Goal: Communication & Community: Ask a question

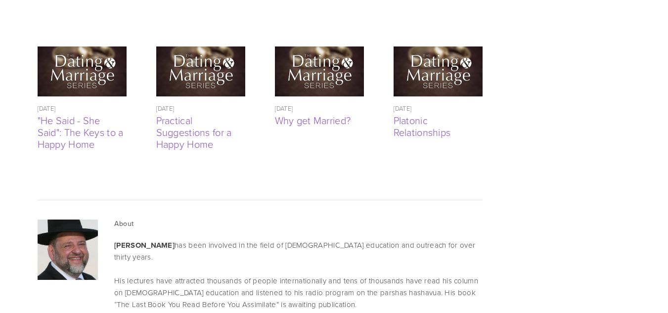
scroll to position [2396, 0]
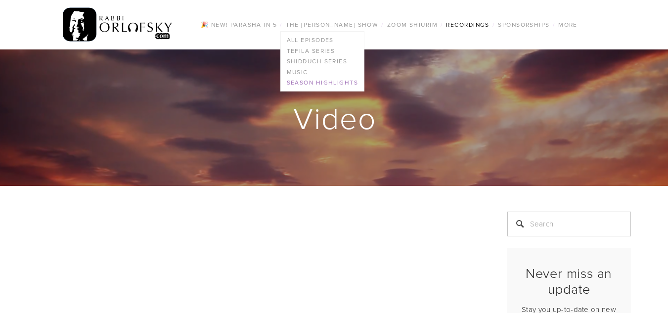
click at [342, 82] on link "Season Highlights" at bounding box center [322, 83] width 83 height 11
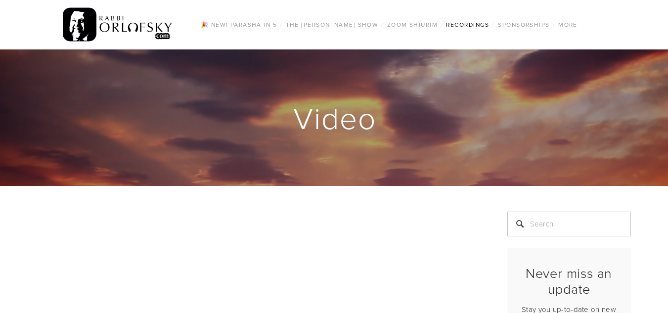
scroll to position [274, 0]
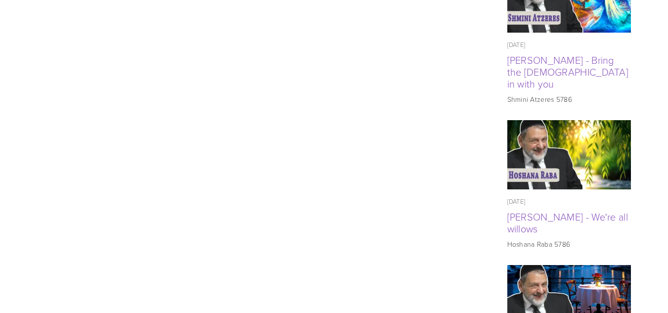
scroll to position [809, 0]
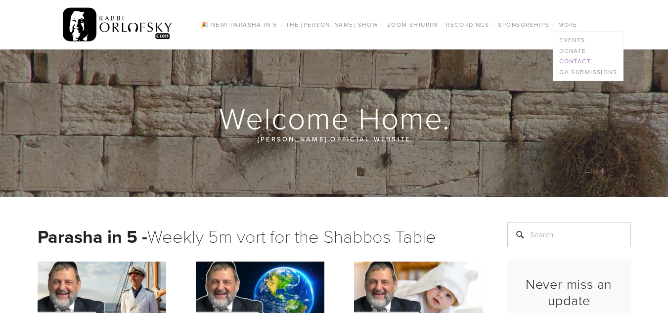
click at [579, 60] on link "Contact" at bounding box center [589, 61] width 70 height 11
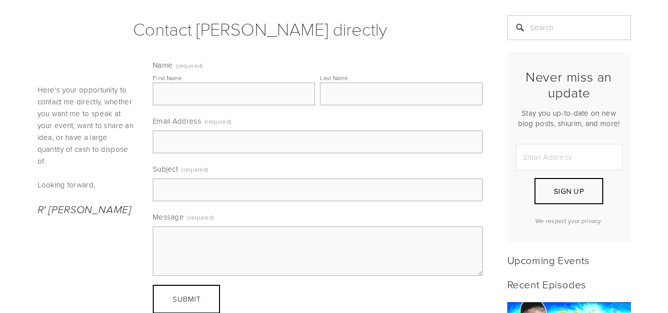
scroll to position [193, 0]
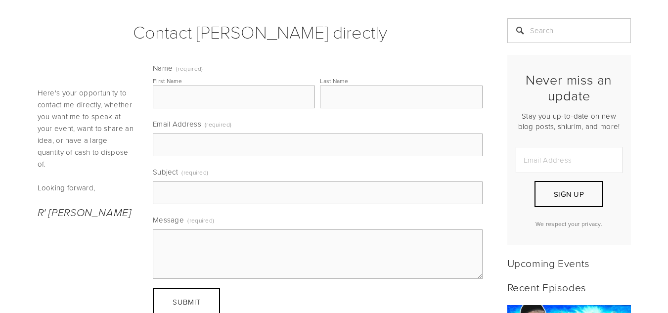
click at [220, 106] on input "First Name" at bounding box center [234, 97] width 162 height 23
type input "YOSSI"
type input "[PERSON_NAME]"
type input "[EMAIL_ADDRESS][DOMAIN_NAME]"
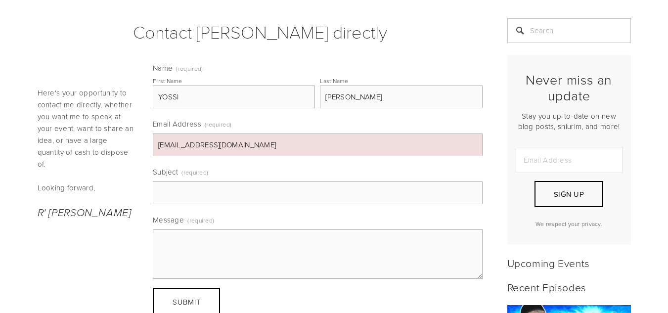
click at [309, 194] on input "Subject (required)" at bounding box center [318, 193] width 330 height 23
click at [169, 241] on textarea "Message (required)" at bounding box center [318, 254] width 330 height 49
click at [193, 190] on input "Subject (required)" at bounding box center [318, 193] width 330 height 23
type input "[PERSON_NAME]"
click at [175, 236] on textarea "Message (required)" at bounding box center [318, 254] width 330 height 49
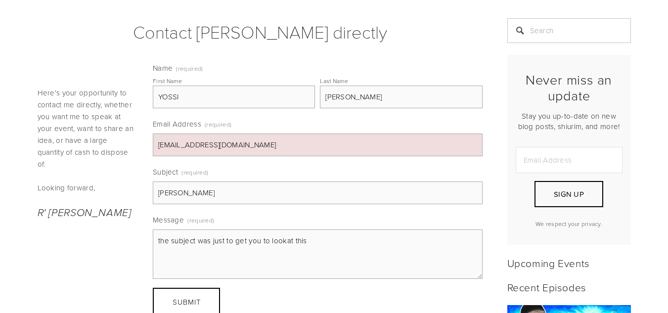
click at [285, 242] on textarea "the subject was just to get you to lookat this" at bounding box center [318, 254] width 330 height 49
click at [309, 240] on textarea "the subject was just to get you to lookat this" at bounding box center [318, 254] width 330 height 49
click at [284, 242] on textarea "the subject was just to get you to lookat this" at bounding box center [318, 254] width 330 height 49
click at [316, 245] on textarea "the subject was just to get you to look at this" at bounding box center [318, 254] width 330 height 49
click at [157, 241] on textarea "the subject was just to get you to look at this message)" at bounding box center [318, 254] width 330 height 49
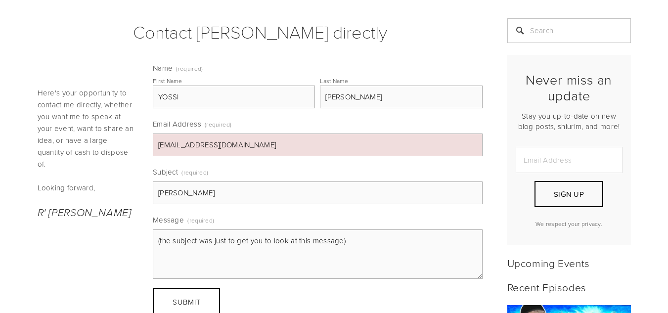
click at [368, 244] on textarea "(the subject was just to get you to look at this message)" at bounding box center [318, 254] width 330 height 49
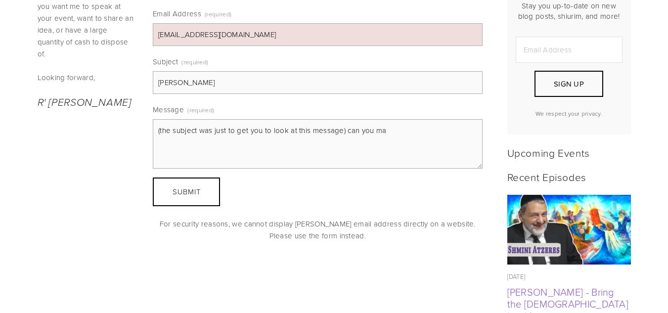
scroll to position [338, 0]
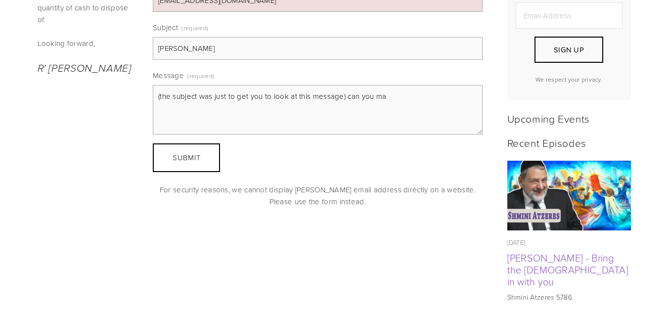
click at [401, 99] on textarea "(the subject was just to get you to look at this message) can you ma" at bounding box center [318, 109] width 330 height 49
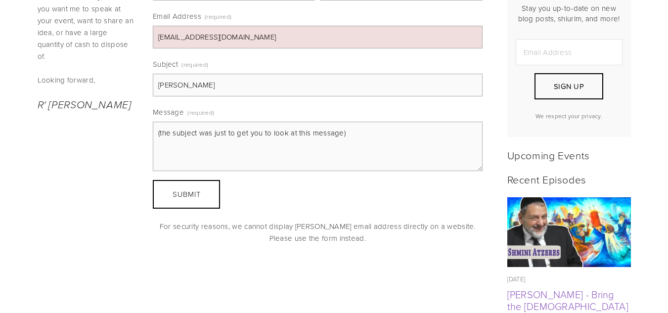
scroll to position [307, 0]
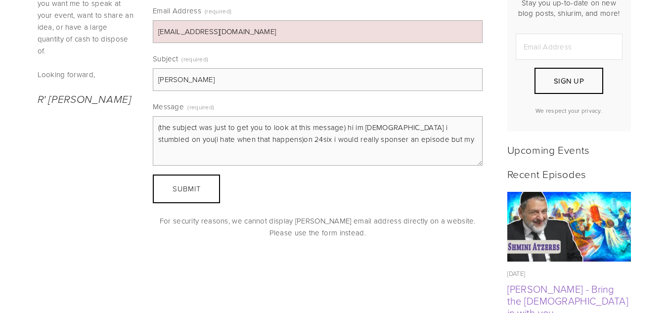
click at [270, 139] on textarea "(the subject was just to get you to look at this message) hi im [DEMOGRAPHIC_DA…" at bounding box center [318, 140] width 330 height 49
click at [239, 139] on textarea "(the subject was just to get you to look at this message) hi im [DEMOGRAPHIC_DA…" at bounding box center [318, 140] width 330 height 49
click at [241, 141] on textarea "(the subject was just to get you to look at this message) hi im [DEMOGRAPHIC_DA…" at bounding box center [318, 140] width 330 height 49
click at [437, 129] on textarea "(the subject was just to get you to look at this message) hi im [DEMOGRAPHIC_DA…" at bounding box center [318, 140] width 330 height 49
click at [432, 128] on textarea "(the subject was just to get you to look at this message) hi im [DEMOGRAPHIC_DA…" at bounding box center [318, 140] width 330 height 49
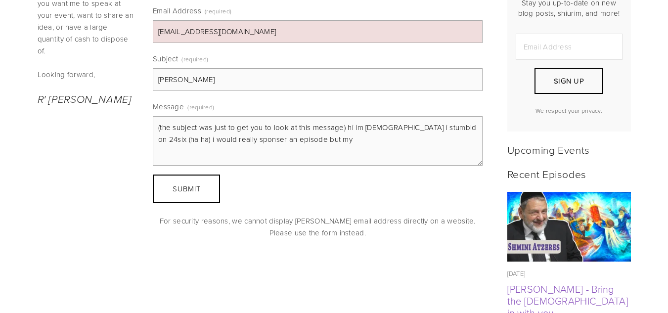
click at [431, 127] on textarea "(the subject was just to get you to look at this message) hi im [DEMOGRAPHIC_DA…" at bounding box center [318, 140] width 330 height 49
click at [442, 128] on textarea "(the subject was just to get you to look at this message) hi im [DEMOGRAPHIC_DA…" at bounding box center [318, 140] width 330 height 49
click at [199, 140] on textarea "(the subject was just to get you to look at this message) hi im [DEMOGRAPHIC_DA…" at bounding box center [318, 140] width 330 height 49
click at [464, 128] on textarea "(the subject was just to get you to look at this message) hi im [DEMOGRAPHIC_DA…" at bounding box center [318, 140] width 330 height 49
click at [244, 142] on textarea "(the subject was just to get you to look at this message) hi im [DEMOGRAPHIC_DA…" at bounding box center [318, 140] width 330 height 49
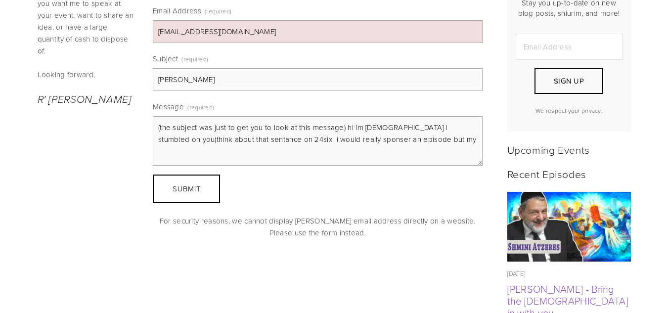
click at [257, 140] on textarea "(the subject was just to get you to look at this message) hi im [DEMOGRAPHIC_DA…" at bounding box center [318, 140] width 330 height 49
click at [243, 139] on textarea "(the subject was just to get you to look at this message) hi im [DEMOGRAPHIC_DA…" at bounding box center [318, 140] width 330 height 49
click at [259, 140] on textarea "(the subject was just to get you to look at this message) hi im [DEMOGRAPHIC_DA…" at bounding box center [318, 140] width 330 height 49
click at [257, 140] on textarea "(the subject was just to get you to look at this message) hi im [DEMOGRAPHIC_DA…" at bounding box center [318, 140] width 330 height 49
click at [213, 155] on textarea "(the subject was just to get you to look at this message) hi im [DEMOGRAPHIC_DA…" at bounding box center [318, 140] width 330 height 49
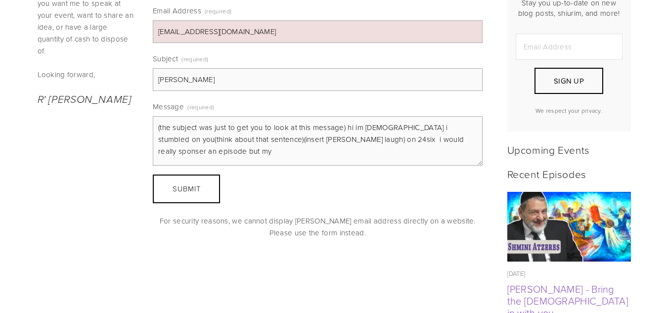
click at [185, 153] on textarea "(the subject was just to get you to look at this message) hi im [DEMOGRAPHIC_DA…" at bounding box center [318, 140] width 330 height 49
click at [199, 151] on textarea "(the subject was just to get you to look at this message) hi im [DEMOGRAPHIC_DA…" at bounding box center [318, 140] width 330 height 49
click at [221, 152] on textarea "(the subject was just to get you to look at this message) hi im [DEMOGRAPHIC_DA…" at bounding box center [318, 140] width 330 height 49
click at [402, 128] on textarea "(the subject was just to get you to look at this message) hi im [DEMOGRAPHIC_DA…" at bounding box center [318, 140] width 330 height 49
click at [363, 155] on textarea "(the subject was just to get you to look at this message) hi im [DEMOGRAPHIC_DA…" at bounding box center [318, 140] width 330 height 49
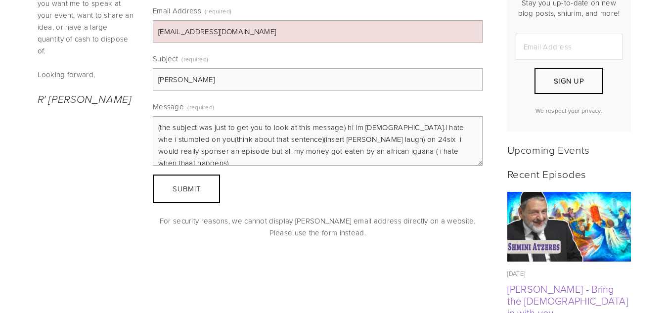
click at [408, 152] on textarea "(the subject was just to get you to look at this message) hi im [DEMOGRAPHIC_DA…" at bounding box center [318, 140] width 330 height 49
click at [441, 151] on textarea "(the subject was just to get you to look at this message) hi im [DEMOGRAPHIC_DA…" at bounding box center [318, 140] width 330 height 49
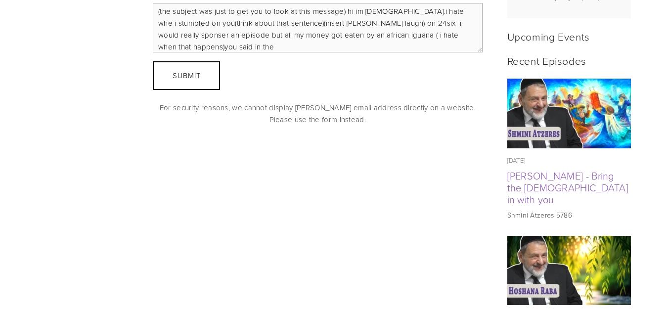
scroll to position [417, 0]
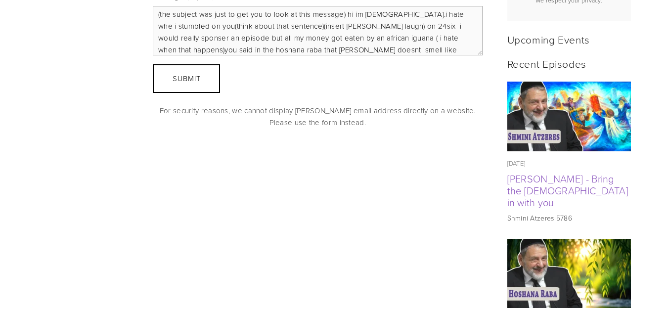
click at [349, 49] on textarea "(the subject was just to get you to look at this message) hi im [DEMOGRAPHIC_DA…" at bounding box center [318, 30] width 330 height 49
click at [395, 49] on textarea "(the subject was just to get you to look at this message) hi im [DEMOGRAPHIC_DA…" at bounding box center [318, 30] width 330 height 49
click at [409, 51] on textarea "(the subject was just to get you to look at this message) hi im [DEMOGRAPHIC_DA…" at bounding box center [318, 30] width 330 height 49
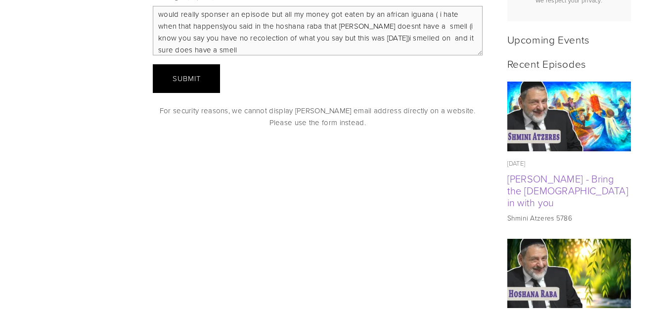
type textarea "(the subject was just to get you to look at this message) hi im [DEMOGRAPHIC_DA…"
click at [202, 76] on button "Submit Submit" at bounding box center [186, 78] width 67 height 29
